Goal: Task Accomplishment & Management: Complete application form

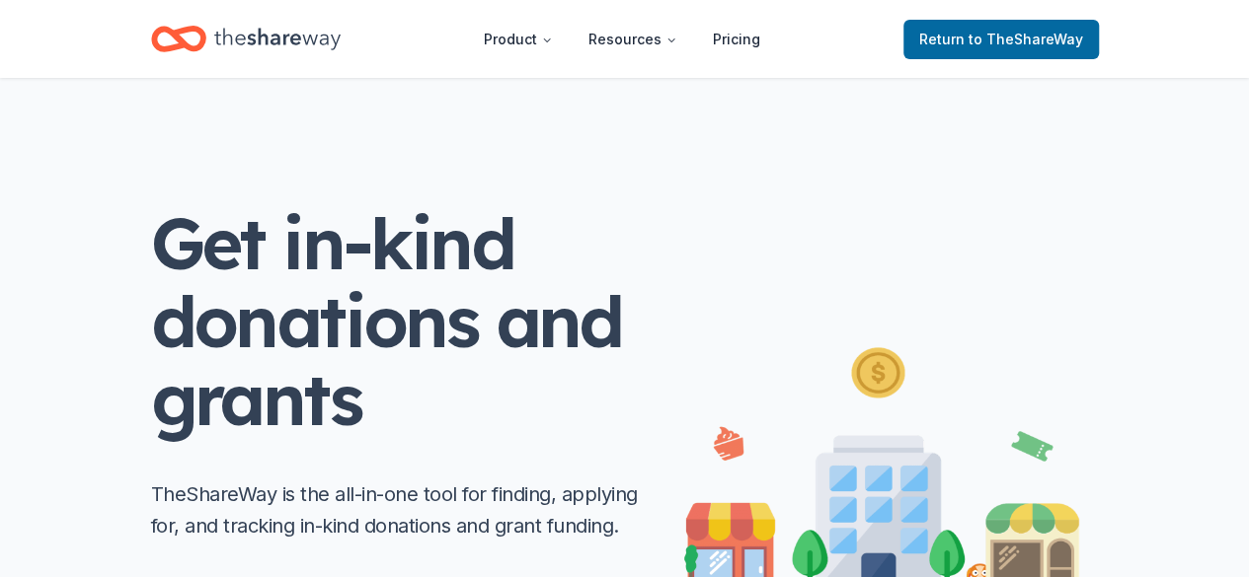
click at [1070, 42] on span "to TheShareWay" at bounding box center [1025, 39] width 115 height 17
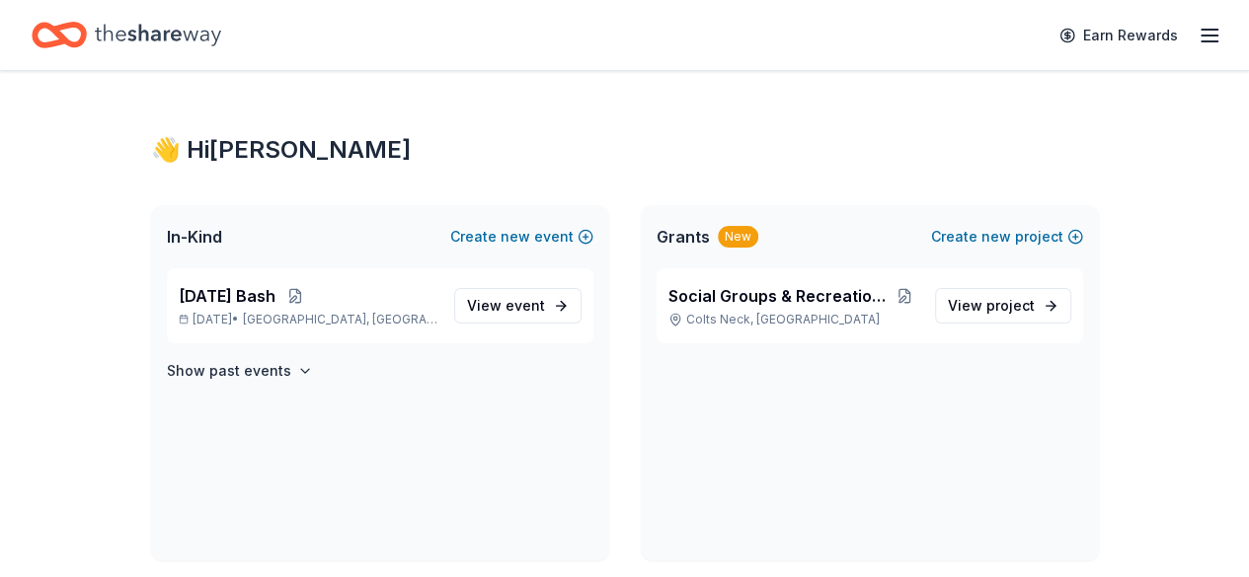
drag, startPoint x: 1200, startPoint y: 33, endPoint x: 794, endPoint y: 102, distance: 412.5
click at [1201, 36] on line "button" at bounding box center [1209, 36] width 16 height 0
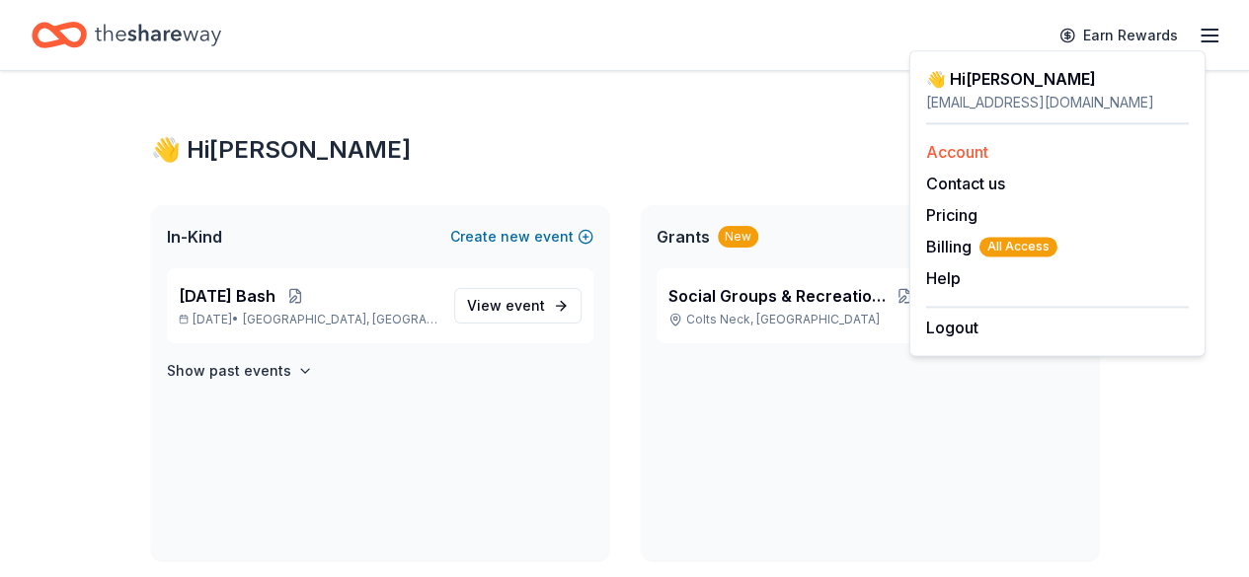
click at [964, 155] on link "Account" at bounding box center [957, 152] width 62 height 20
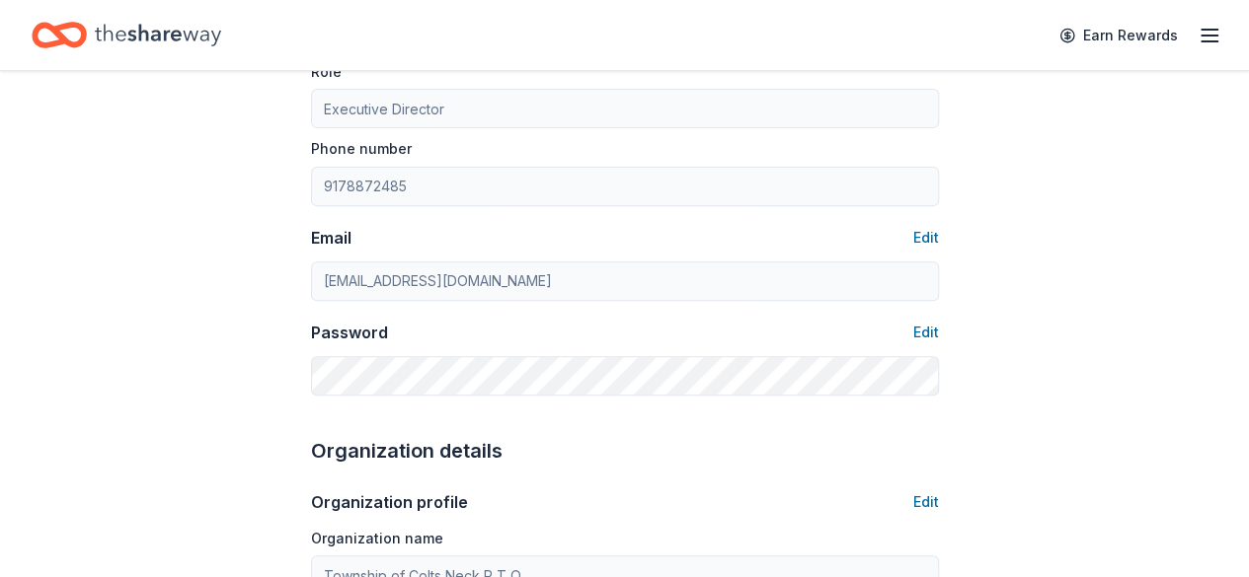
scroll to position [273, 0]
click at [934, 229] on button "Edit" at bounding box center [926, 236] width 26 height 24
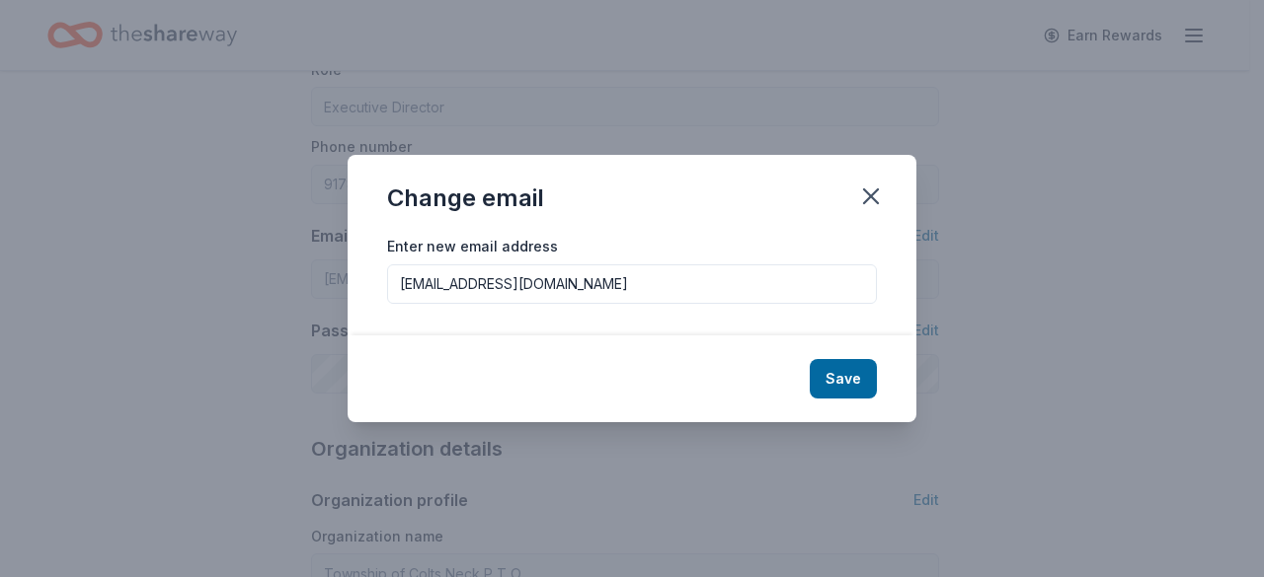
drag, startPoint x: 632, startPoint y: 287, endPoint x: 382, endPoint y: 309, distance: 250.7
click at [382, 309] on div "Enter new email address fundraising@coltsneckpto.org" at bounding box center [631, 285] width 569 height 102
type input "joannepassalacqua@gmail.com"
click at [851, 376] on button "Save" at bounding box center [842, 378] width 67 height 39
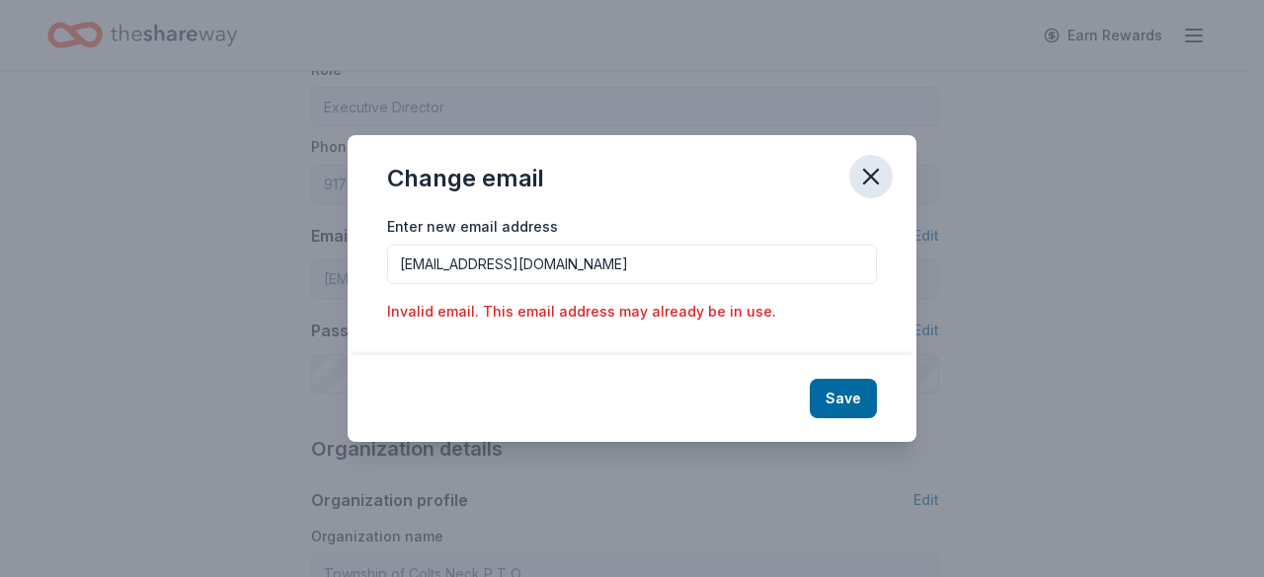
click at [874, 178] on icon "button" at bounding box center [871, 177] width 28 height 28
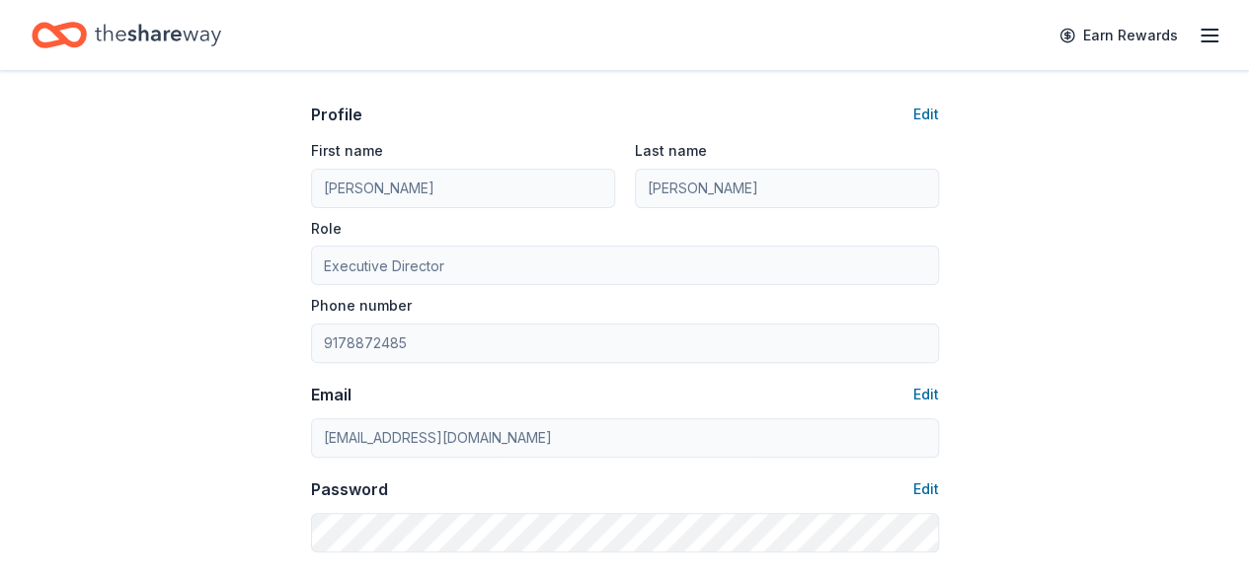
scroll to position [0, 0]
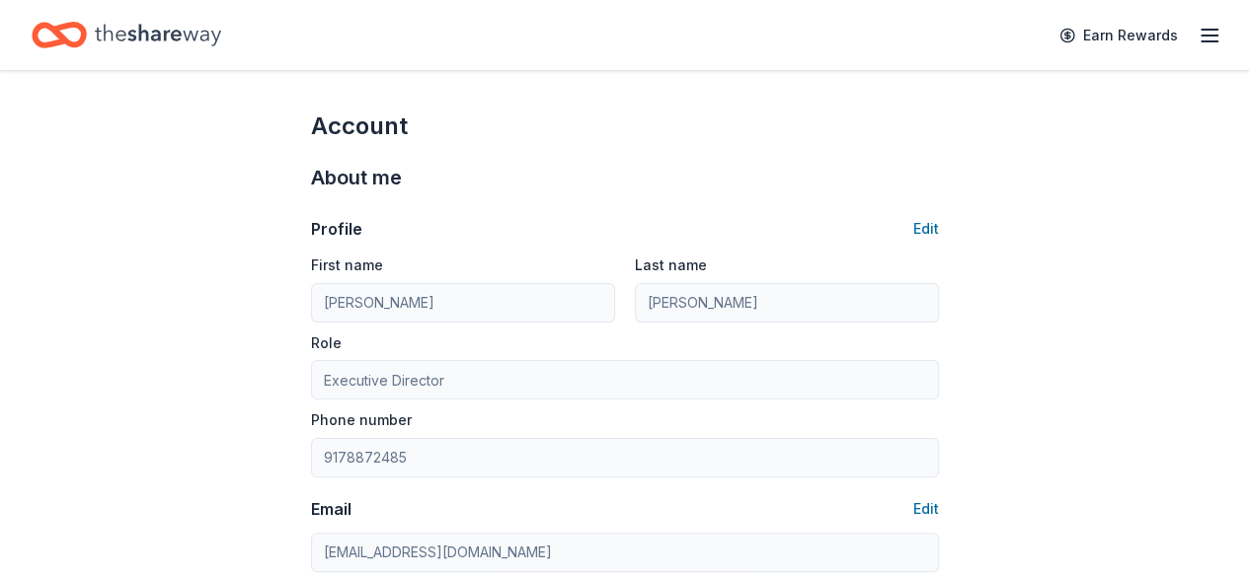
click at [1197, 25] on icon "button" at bounding box center [1209, 36] width 24 height 24
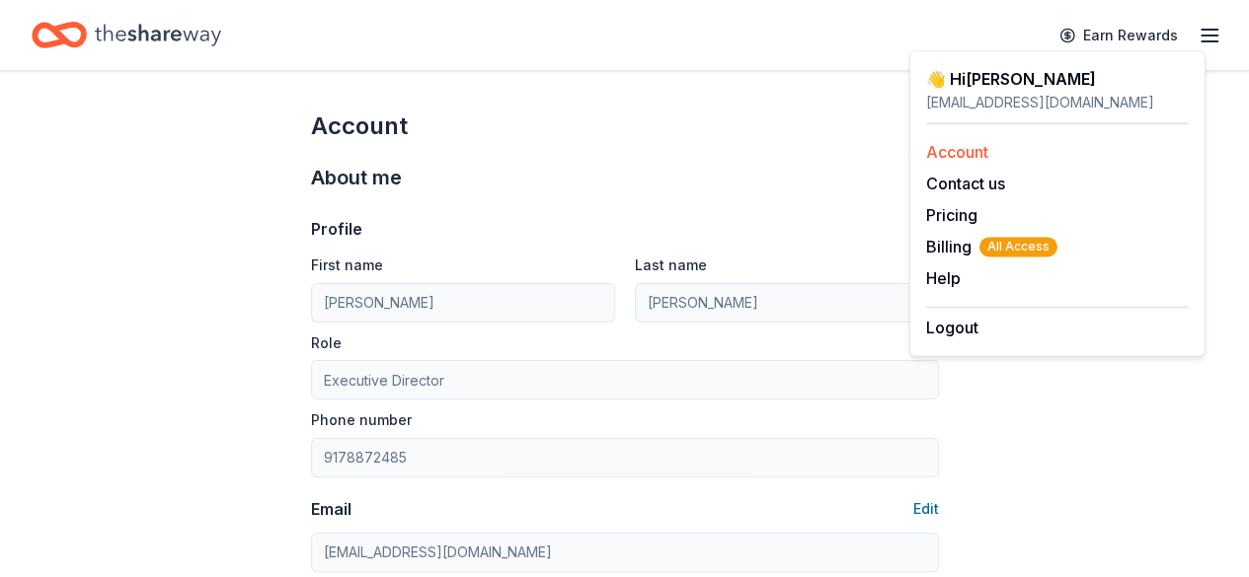
click at [965, 149] on link "Account" at bounding box center [957, 152] width 62 height 20
click at [584, 117] on div "Account" at bounding box center [625, 127] width 628 height 32
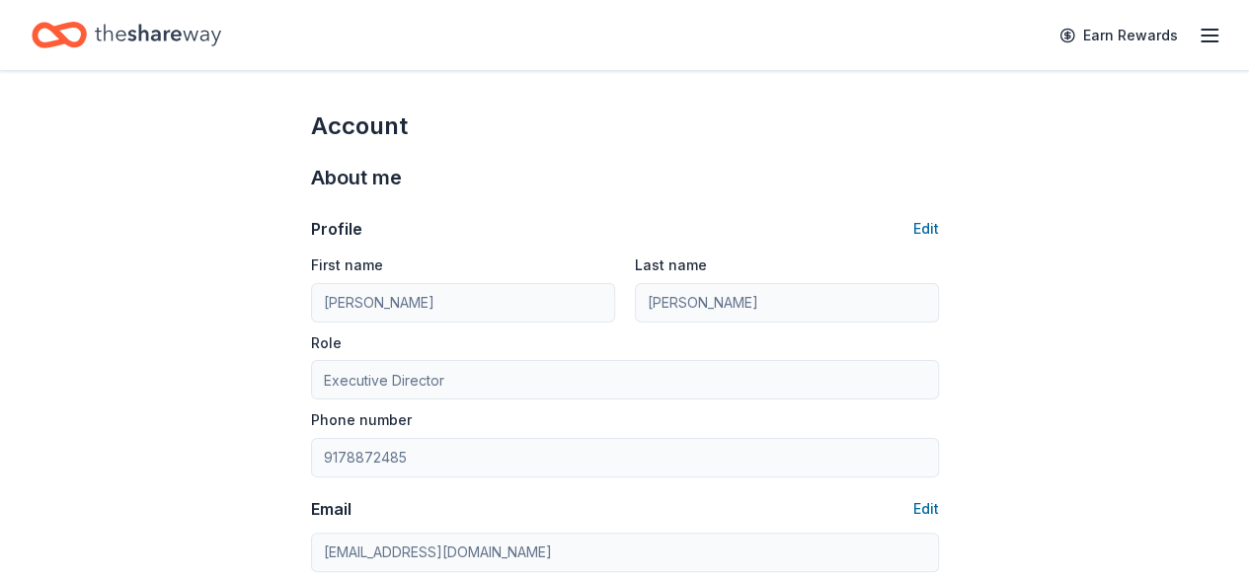
click at [220, 42] on icon "Home" at bounding box center [158, 35] width 126 height 40
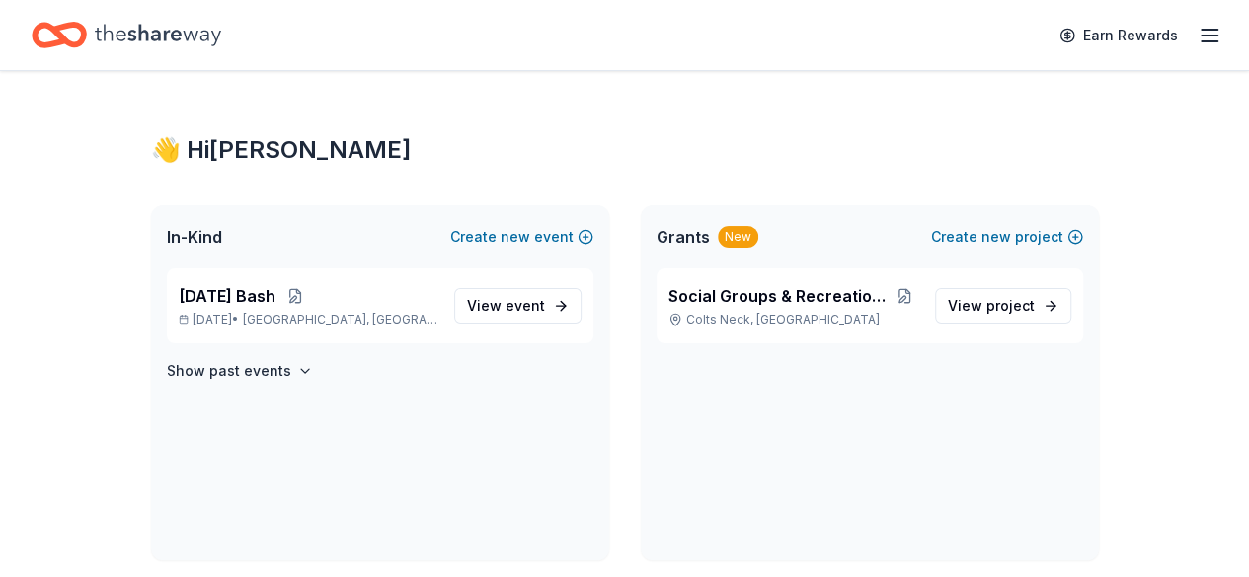
click at [122, 28] on icon "Home" at bounding box center [158, 35] width 126 height 40
click at [494, 312] on span "View event" at bounding box center [506, 306] width 78 height 24
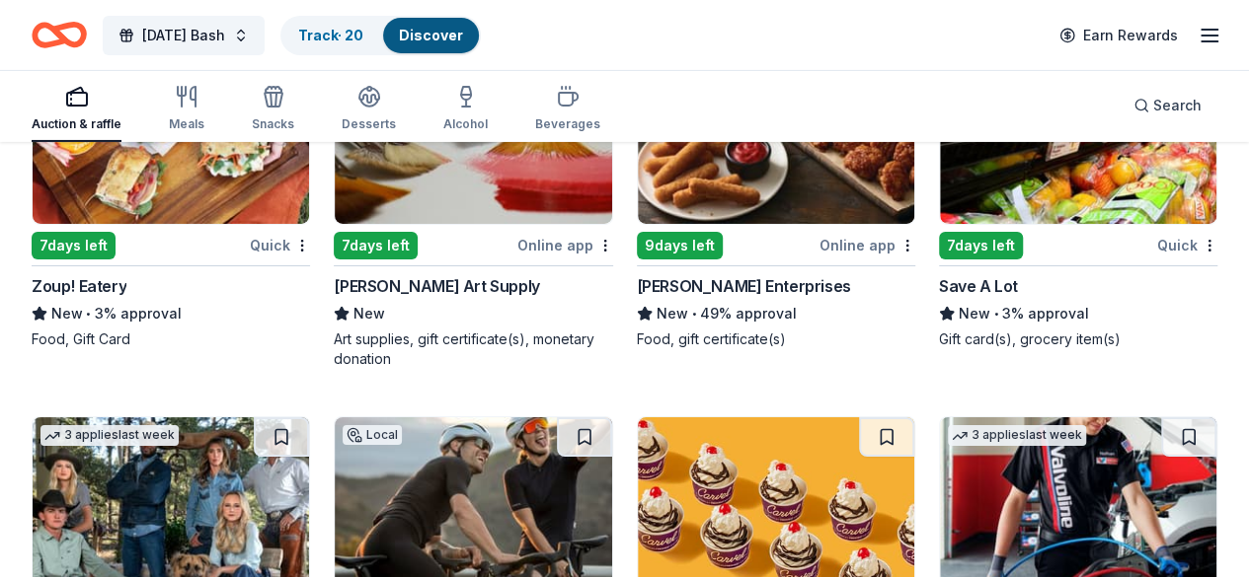
scroll to position [7098, 0]
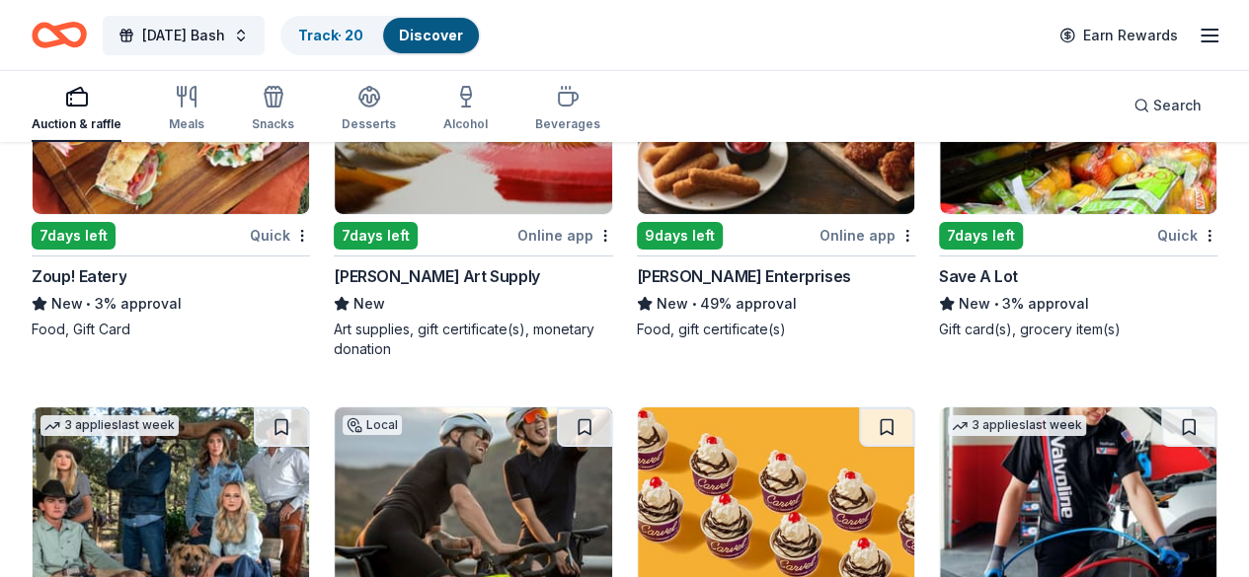
drag, startPoint x: 1256, startPoint y: 569, endPoint x: 843, endPoint y: 431, distance: 434.8
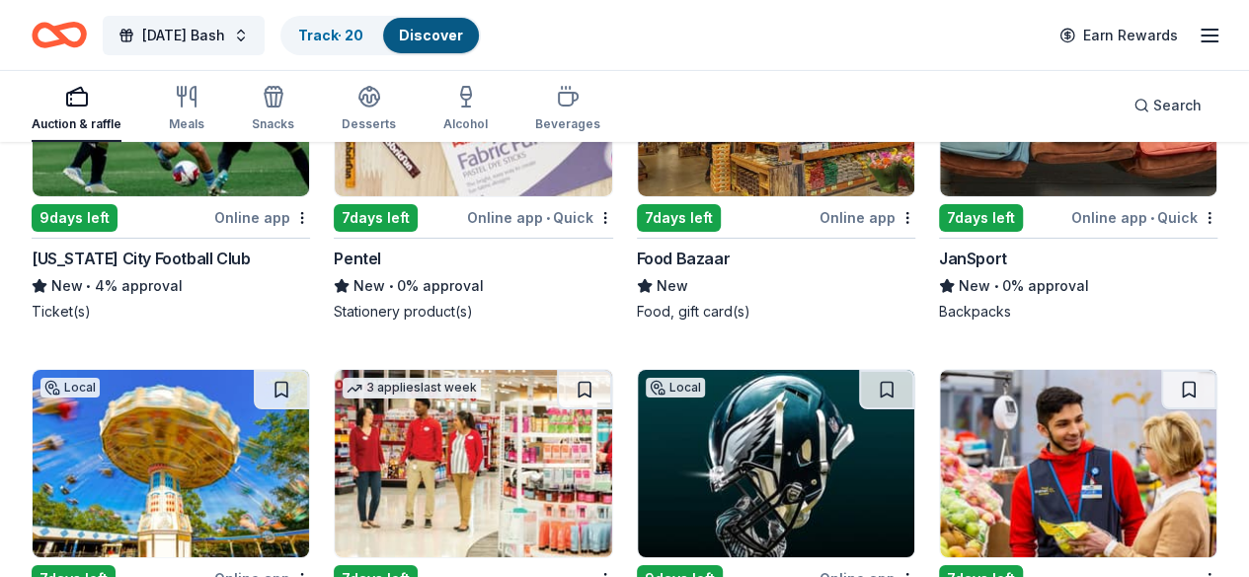
scroll to position [10817, 0]
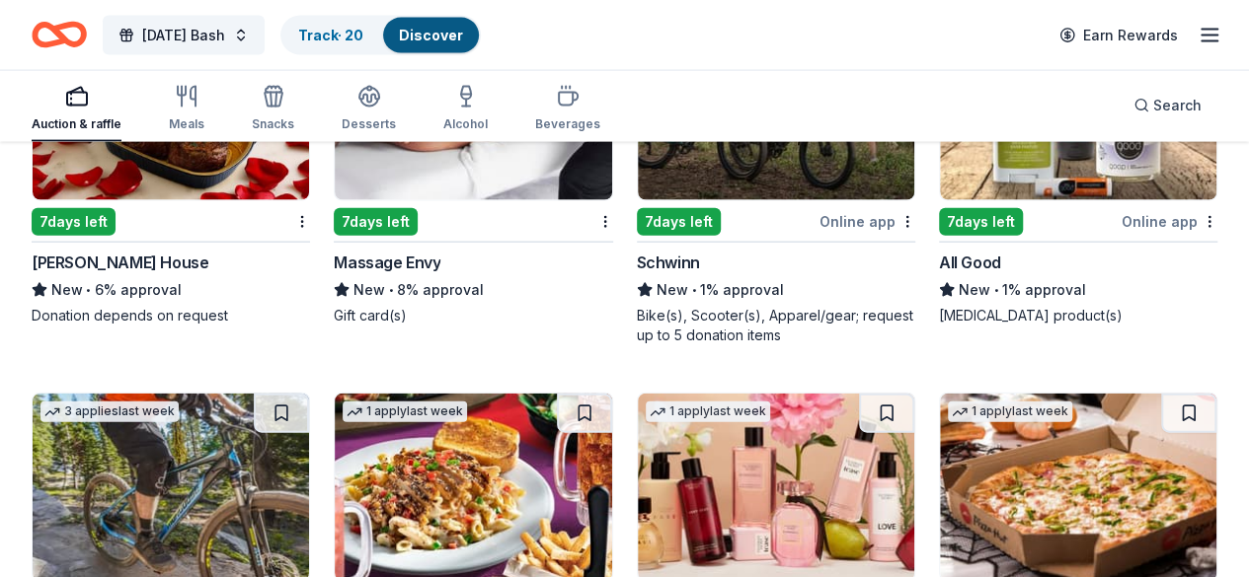
scroll to position [13405, 0]
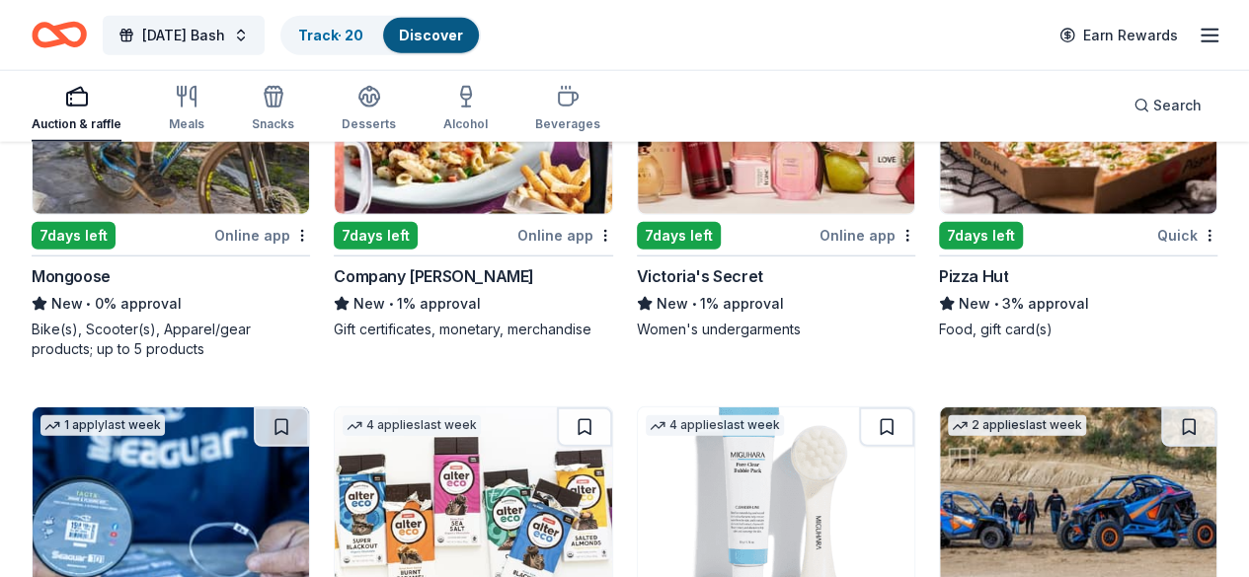
scroll to position [13744, 0]
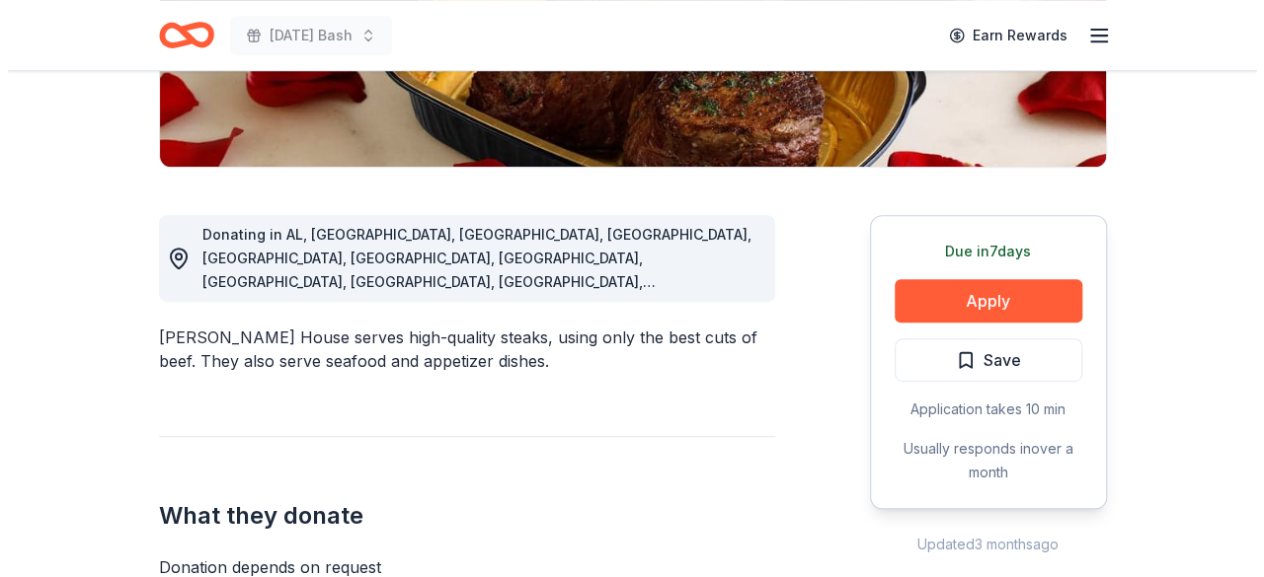
scroll to position [435, 0]
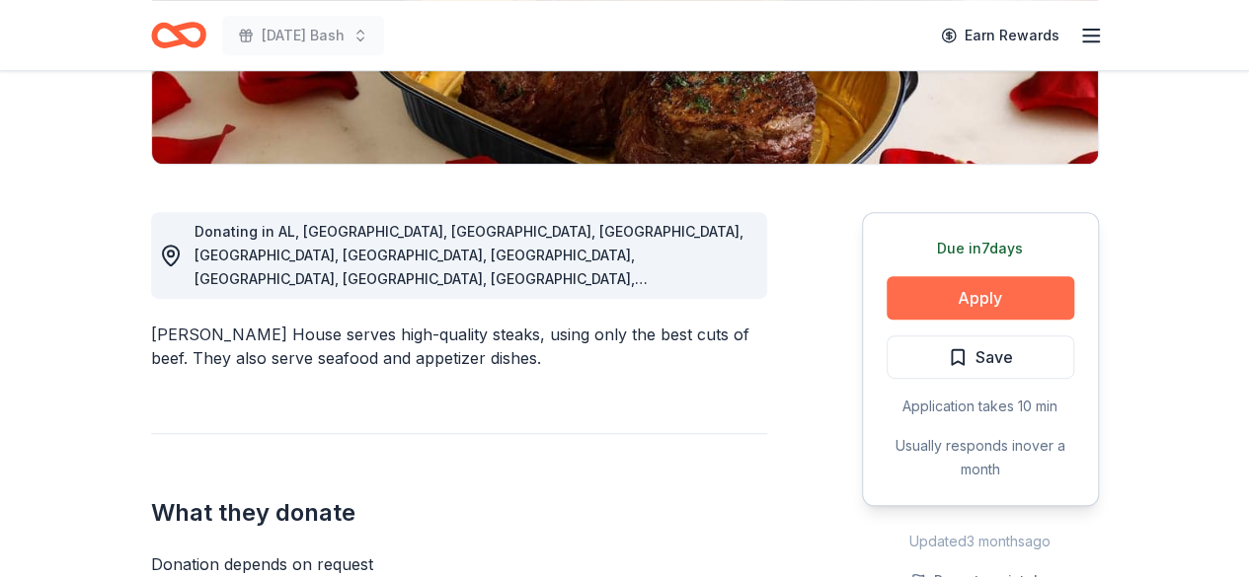
click at [964, 289] on button "Apply" at bounding box center [980, 297] width 188 height 43
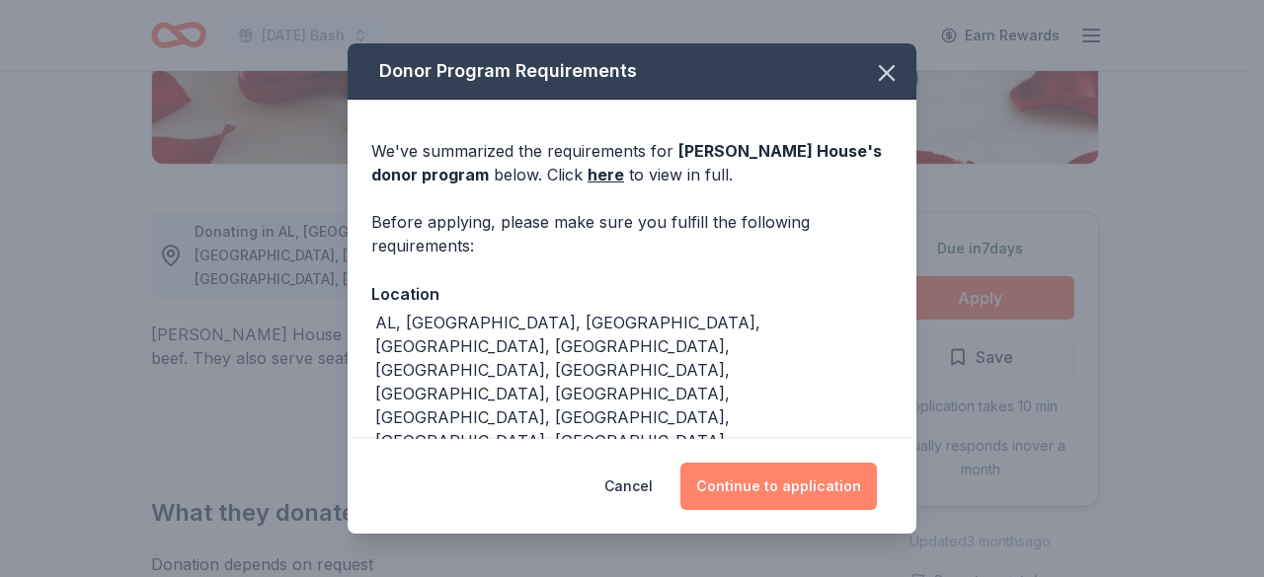
click at [797, 478] on button "Continue to application" at bounding box center [778, 486] width 196 height 47
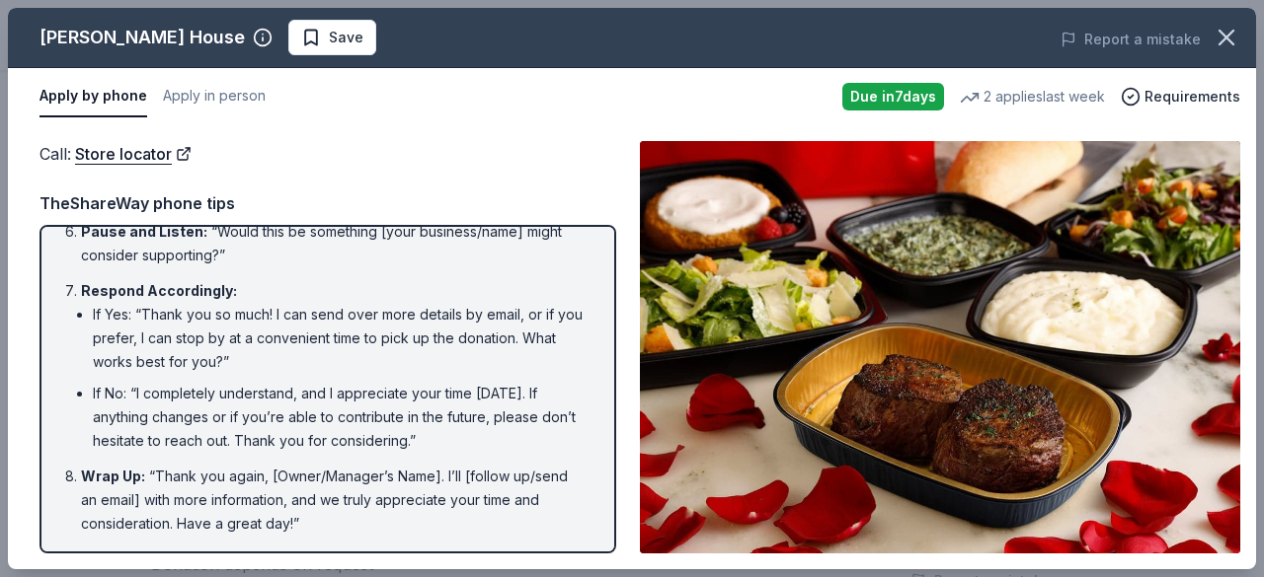
scroll to position [0, 0]
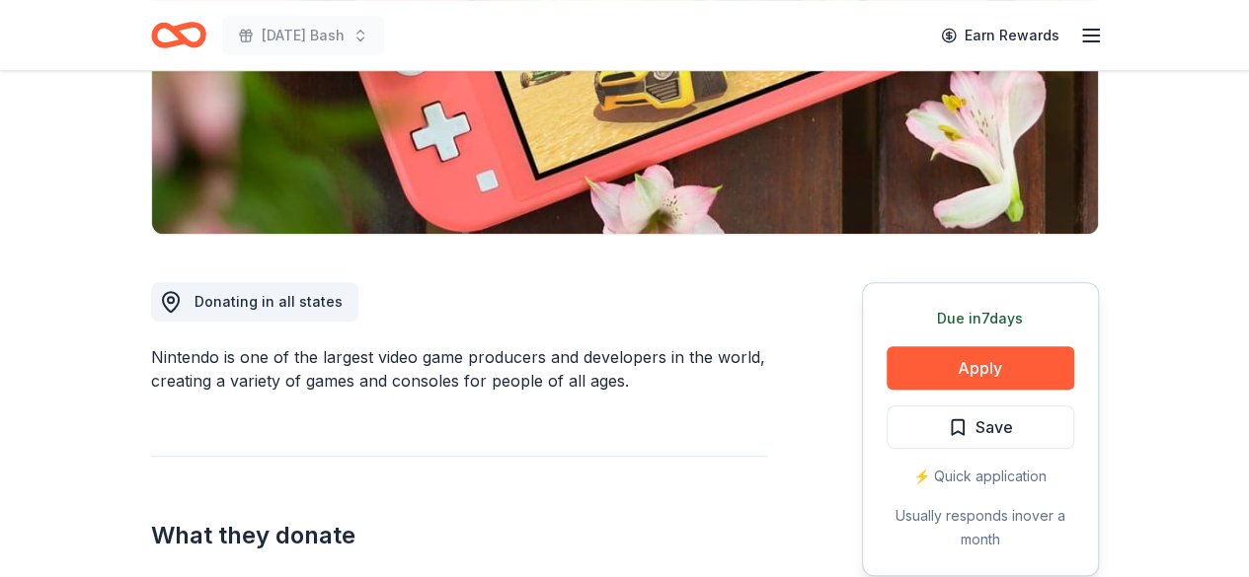
scroll to position [372, 0]
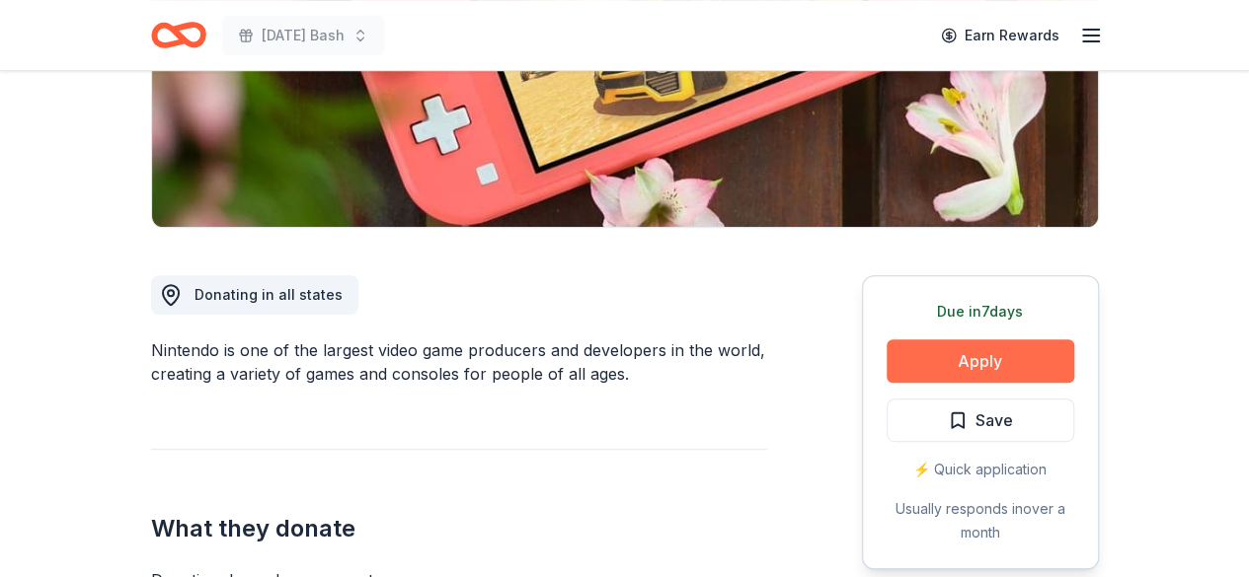
click at [999, 354] on button "Apply" at bounding box center [980, 361] width 188 height 43
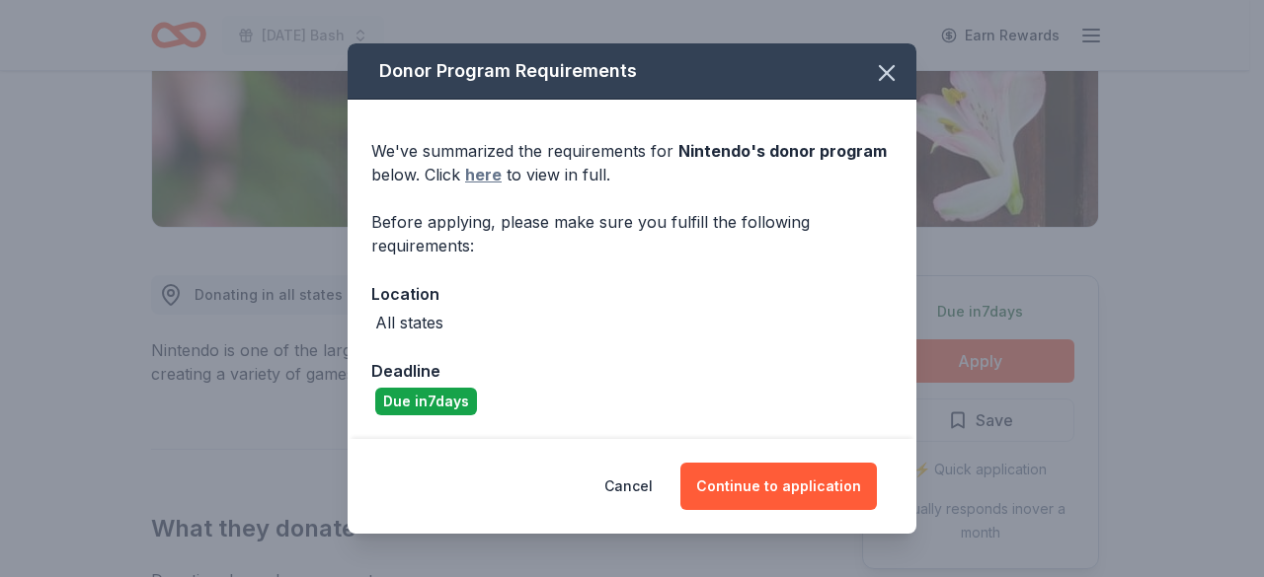
click at [492, 175] on link "here" at bounding box center [483, 175] width 37 height 24
click at [900, 68] on button "button" at bounding box center [886, 72] width 43 height 43
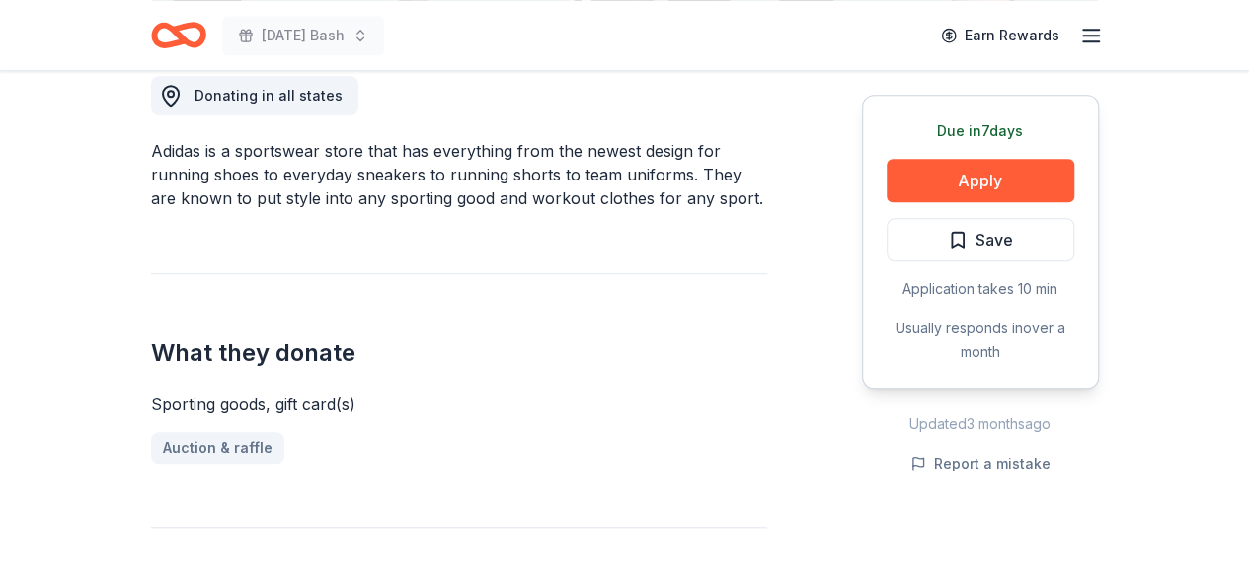
scroll to position [647, 0]
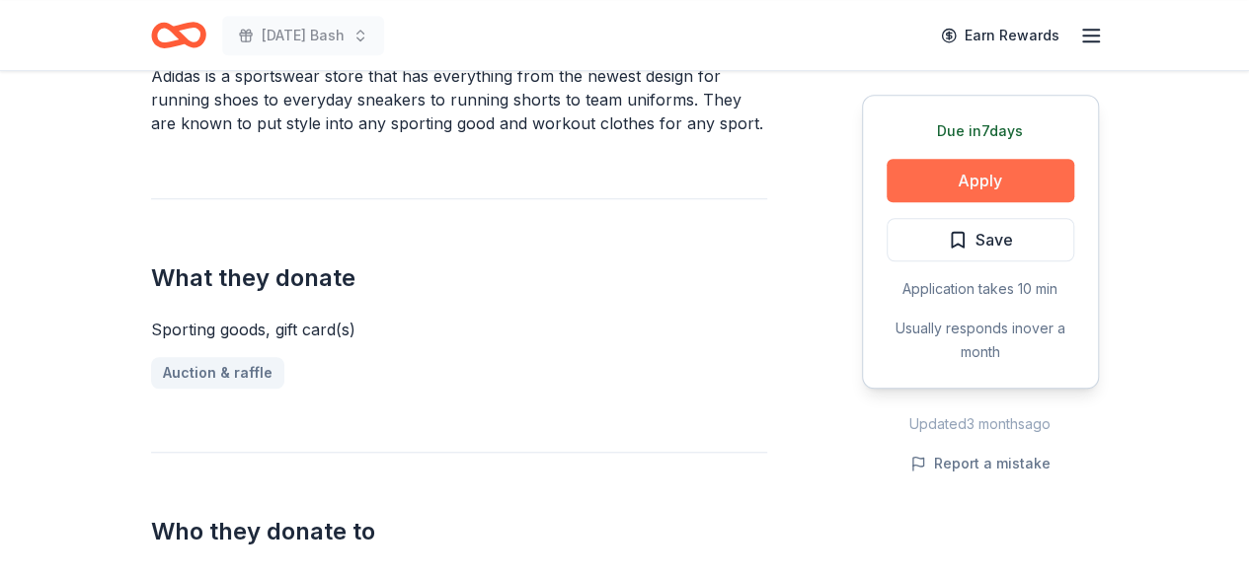
click at [999, 183] on button "Apply" at bounding box center [980, 180] width 188 height 43
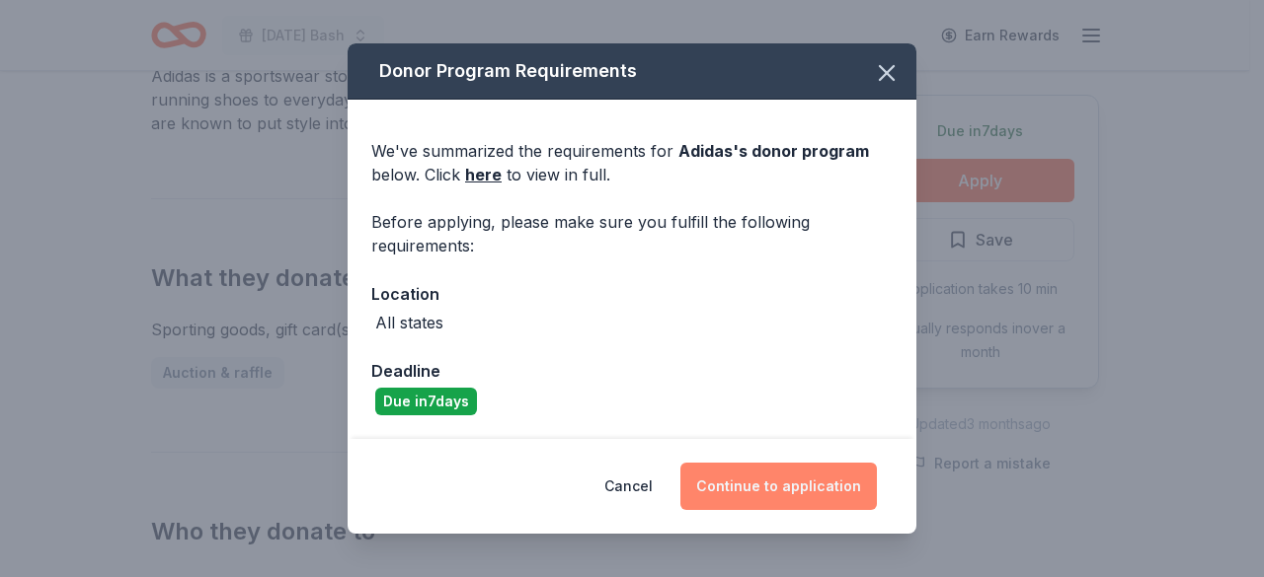
click at [784, 492] on button "Continue to application" at bounding box center [778, 486] width 196 height 47
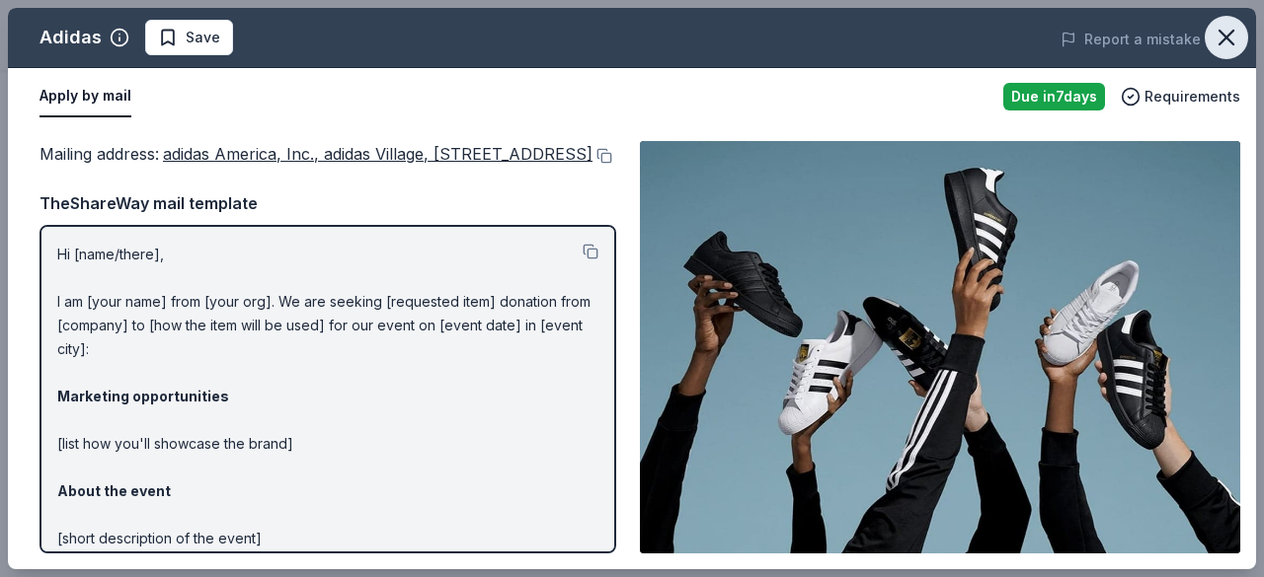
click at [1221, 46] on icon "button" at bounding box center [1226, 38] width 28 height 28
